Goal: Information Seeking & Learning: Learn about a topic

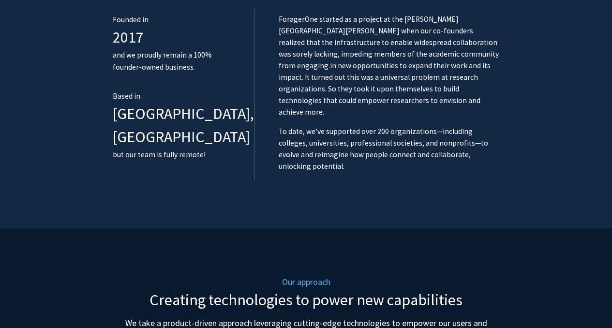
scroll to position [674, 0]
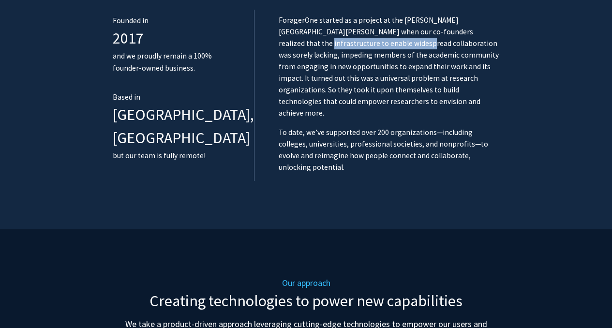
drag, startPoint x: 404, startPoint y: 33, endPoint x: 303, endPoint y: 42, distance: 101.6
click at [302, 42] on p "ForagerOne started as a project at the [PERSON_NAME][GEOGRAPHIC_DATA][PERSON_NA…" at bounding box center [389, 67] width 221 height 105
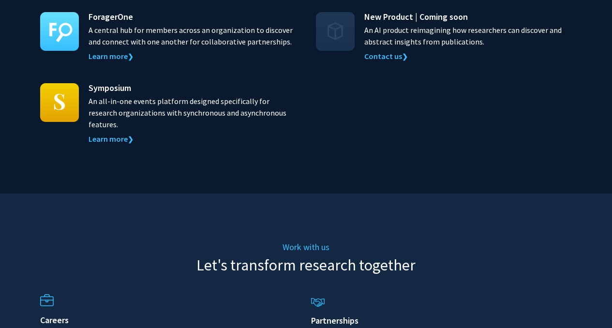
scroll to position [906, 0]
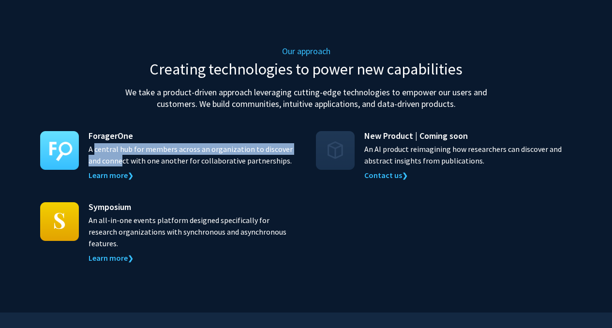
drag, startPoint x: 92, startPoint y: 115, endPoint x: 120, endPoint y: 128, distance: 31.0
click at [120, 143] on p "A central hub for members across an organization to discover and connect with o…" at bounding box center [193, 154] width 208 height 23
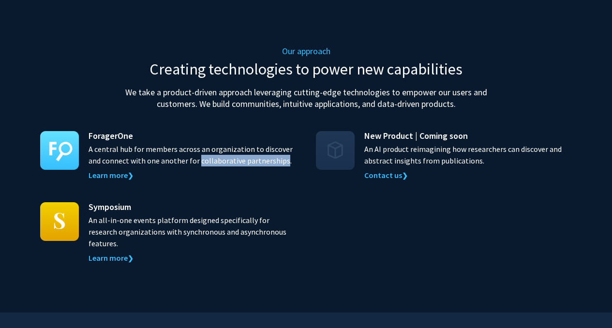
drag, startPoint x: 195, startPoint y: 125, endPoint x: 279, endPoint y: 129, distance: 84.3
click at [279, 143] on p "A central hub for members across an organization to discover and connect with o…" at bounding box center [193, 154] width 208 height 23
click at [219, 143] on p "A central hub for members across an organization to discover and connect with o…" at bounding box center [193, 154] width 208 height 23
click at [107, 170] on link "Learn more ❯" at bounding box center [111, 175] width 45 height 10
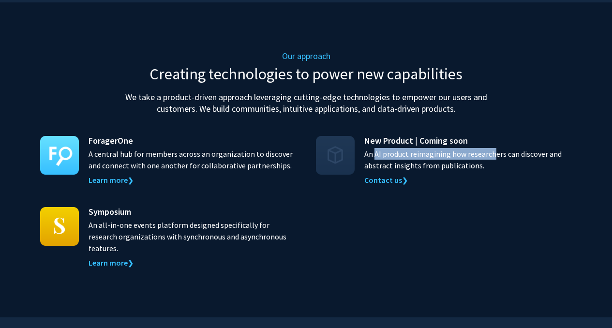
drag, startPoint x: 372, startPoint y: 117, endPoint x: 488, endPoint y: 119, distance: 115.7
click at [488, 148] on p "An AI product reimagining how researchers can discover and abstract insights fr…" at bounding box center [469, 159] width 208 height 23
drag, startPoint x: 485, startPoint y: 130, endPoint x: 364, endPoint y: 108, distance: 122.6
click at [365, 134] on div "New Product | Coming soon An AI product reimagining how researchers can discove…" at bounding box center [469, 160] width 208 height 52
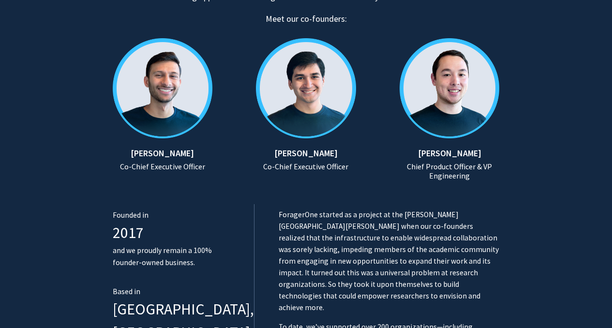
scroll to position [565, 0]
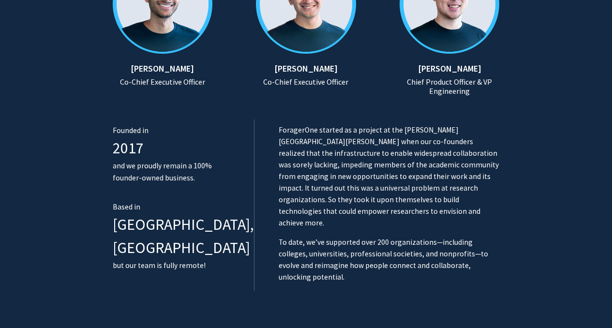
click at [126, 143] on span "2017" at bounding box center [128, 147] width 31 height 19
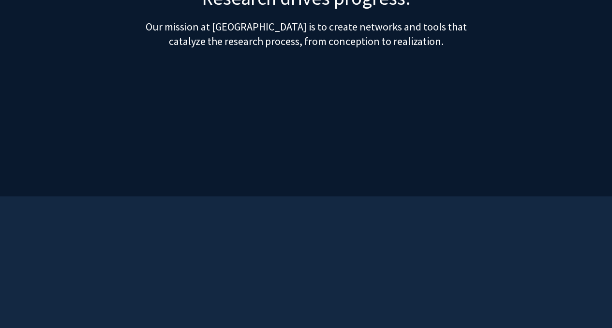
scroll to position [0, 0]
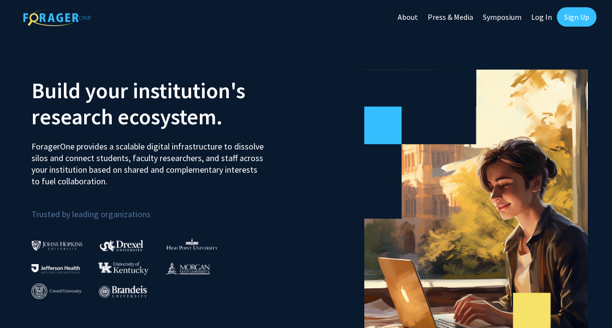
scroll to position [15, 0]
